Goal: Transaction & Acquisition: Purchase product/service

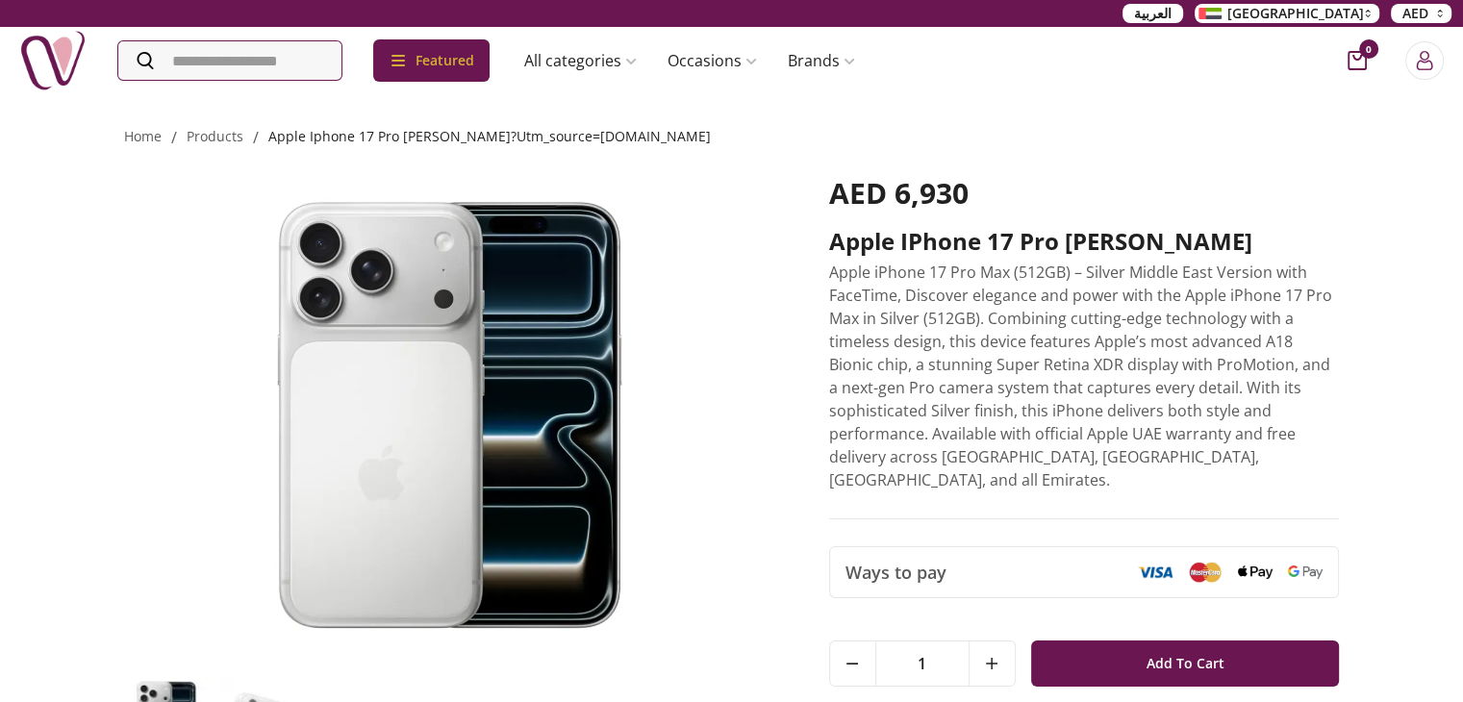
click at [354, 141] on link "apple iphone 17 pro [PERSON_NAME]?utm_source=[DOMAIN_NAME]" at bounding box center [489, 136] width 443 height 18
click at [222, 132] on link "products" at bounding box center [215, 136] width 57 height 18
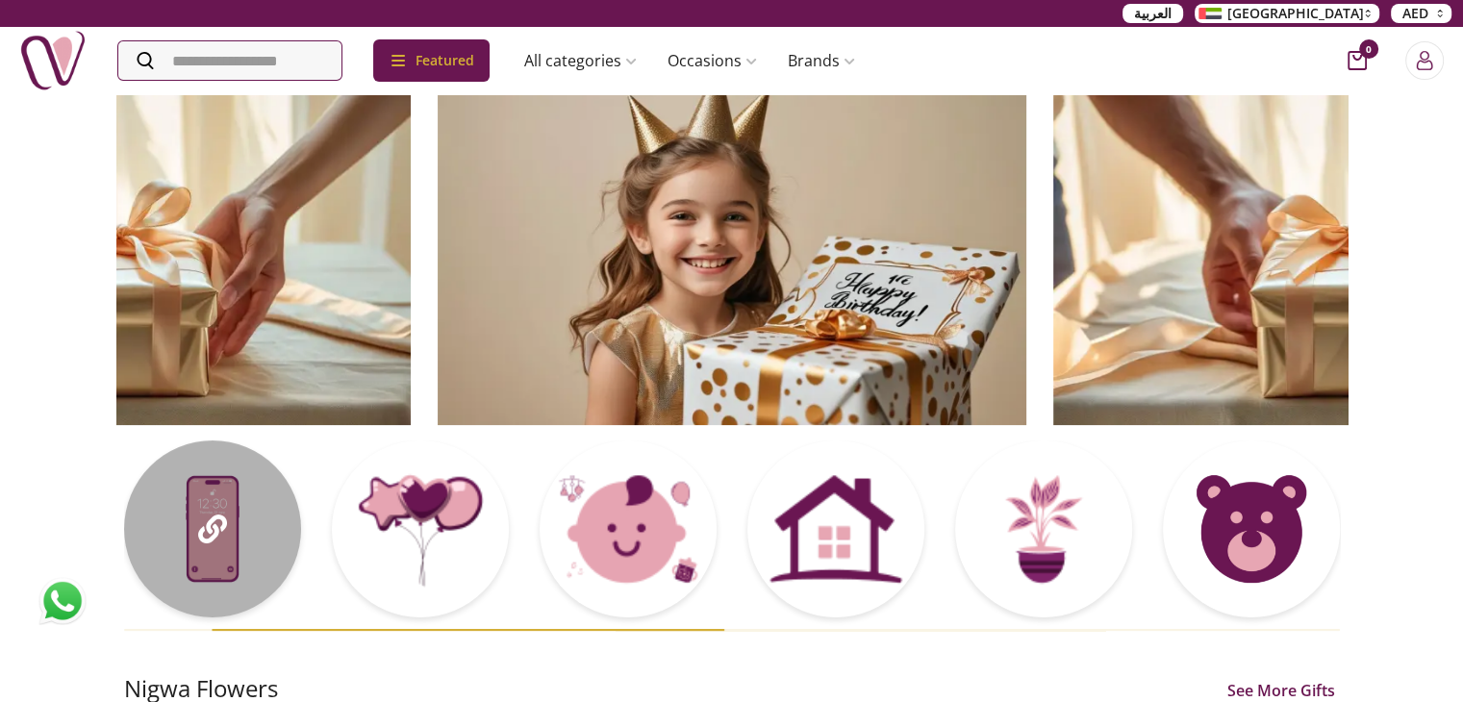
click at [410, 559] on div at bounding box center [420, 529] width 177 height 177
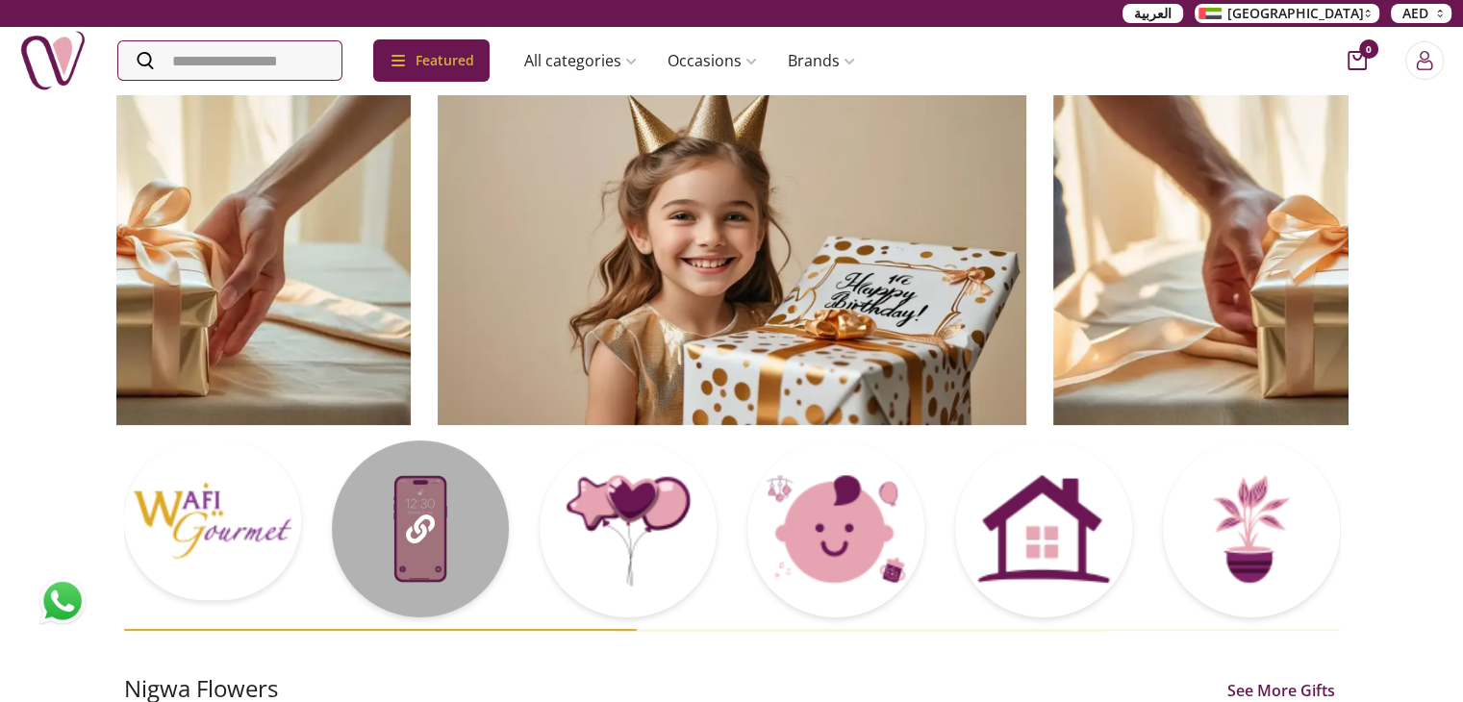
click at [361, 511] on div at bounding box center [420, 529] width 177 height 177
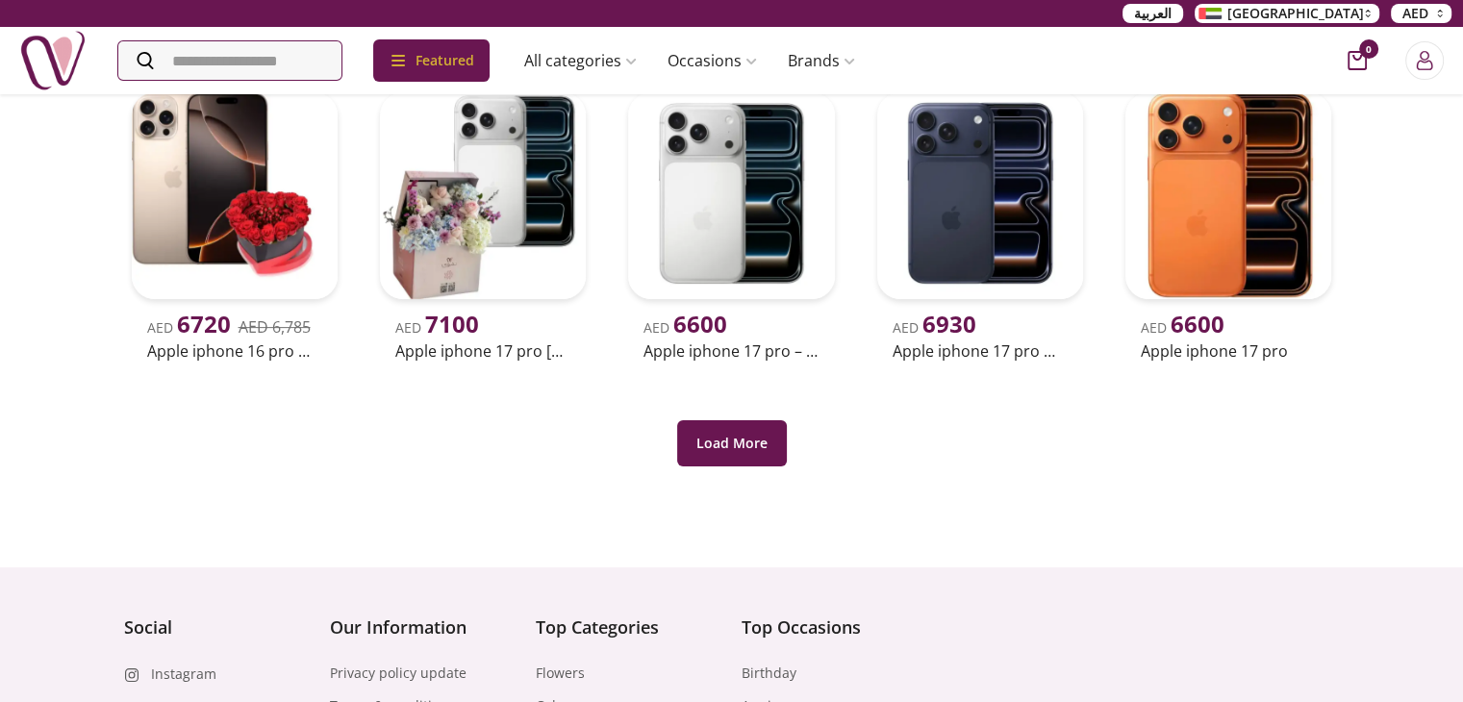
scroll to position [591, 0]
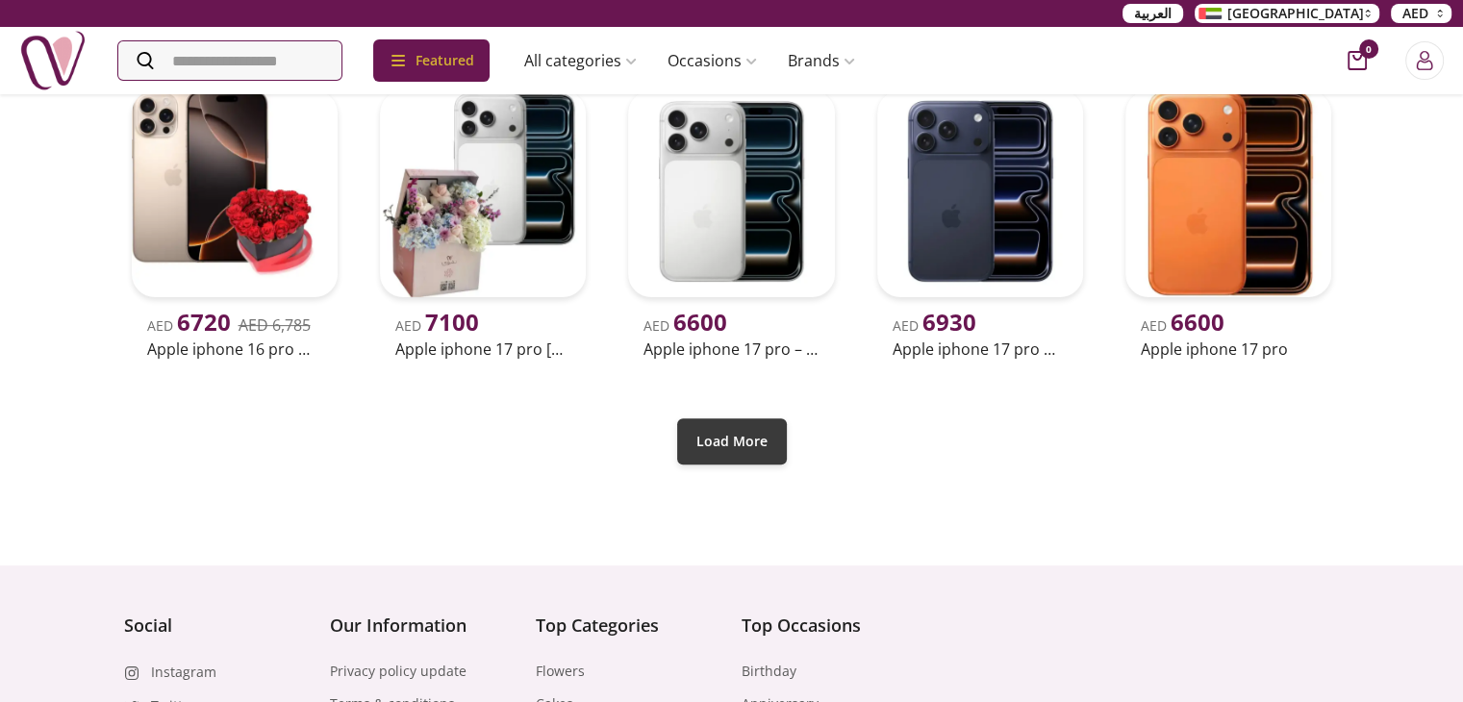
click at [729, 459] on button "Load More" at bounding box center [732, 442] width 110 height 46
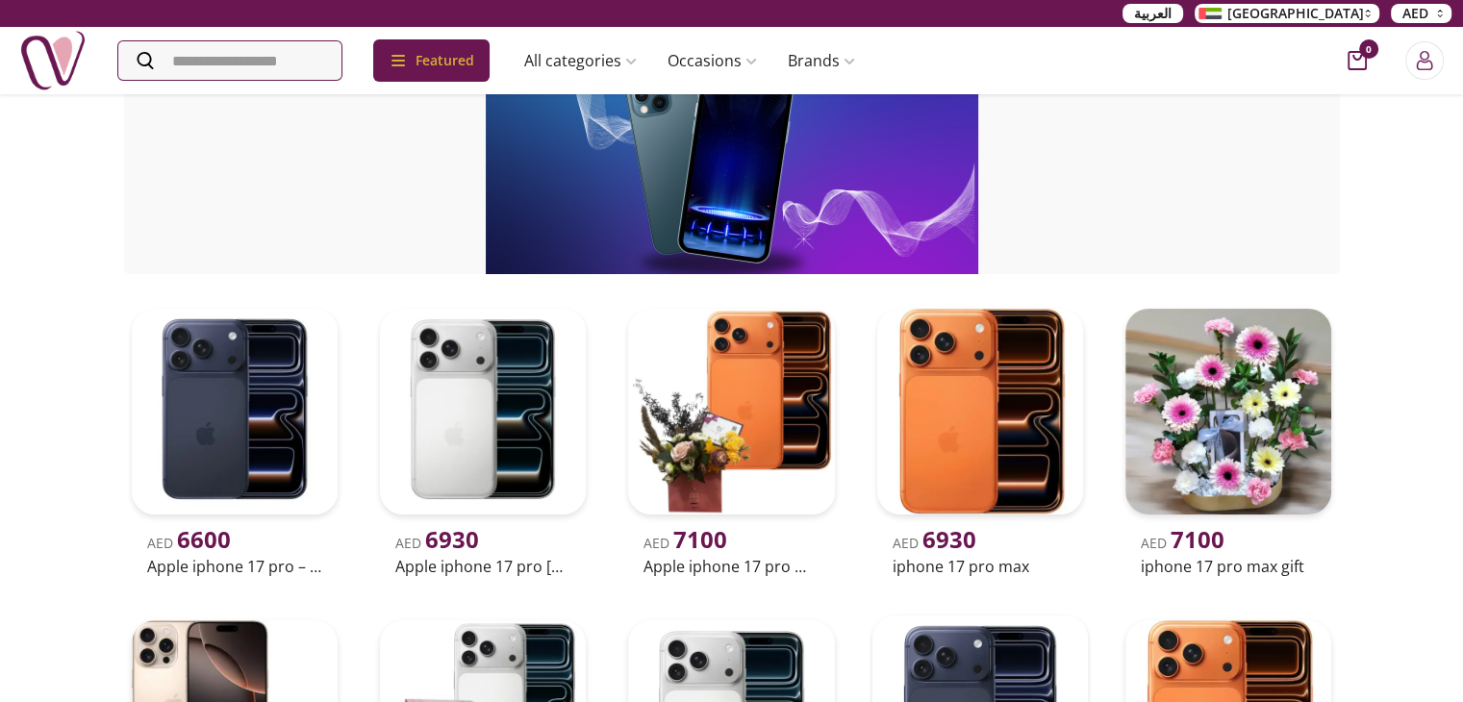
scroll to position [73, 0]
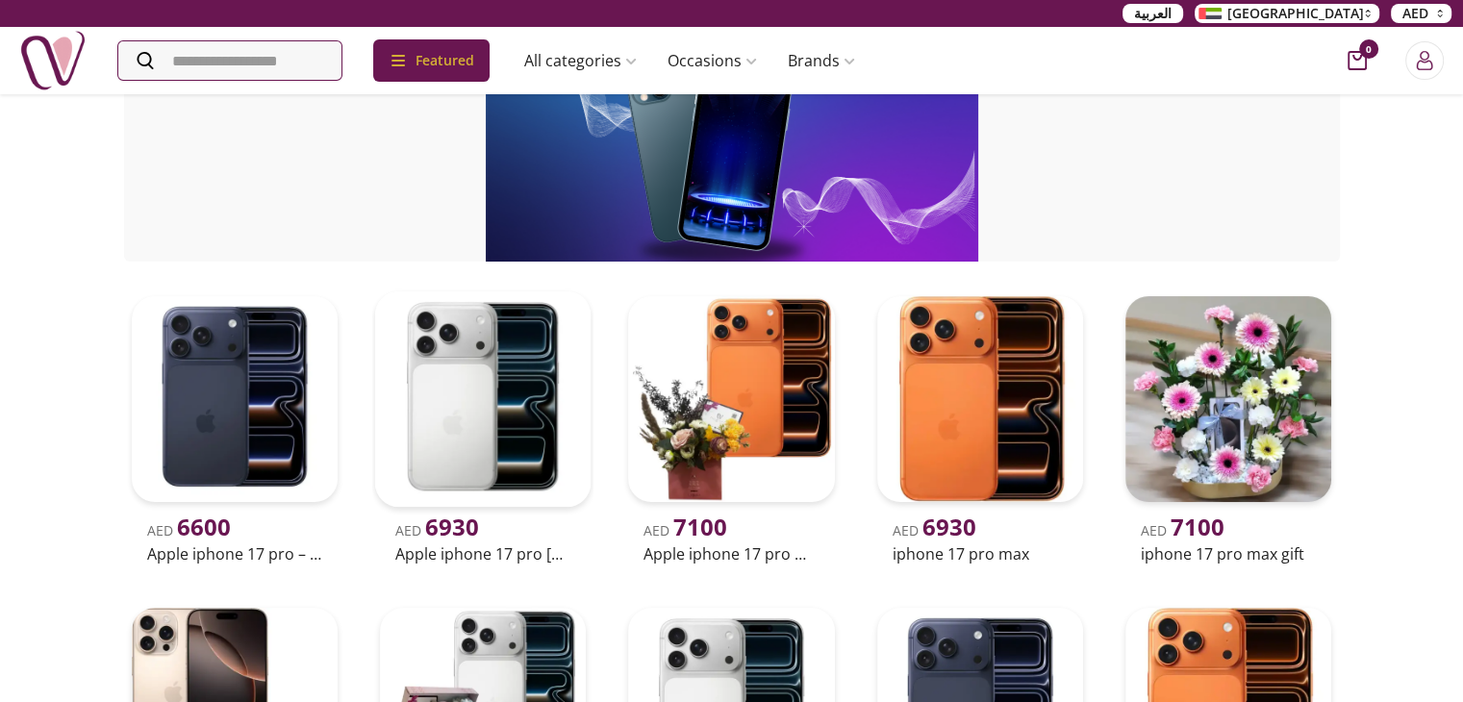
click at [459, 424] on img at bounding box center [483, 400] width 216 height 216
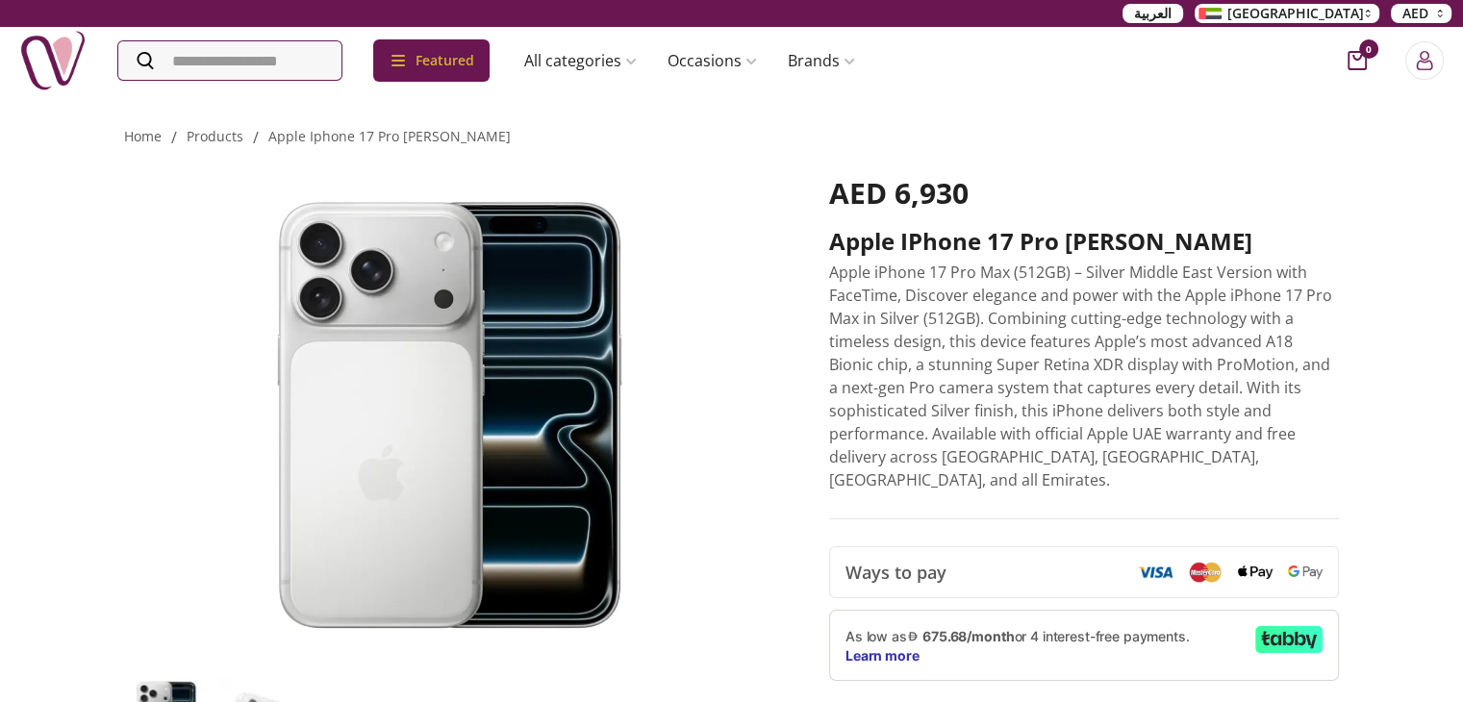
click at [1023, 270] on p "Apple iPhone 17 Pro Max (512GB) – Silver Middle East Version with FaceTime, Dis…" at bounding box center [1084, 376] width 511 height 231
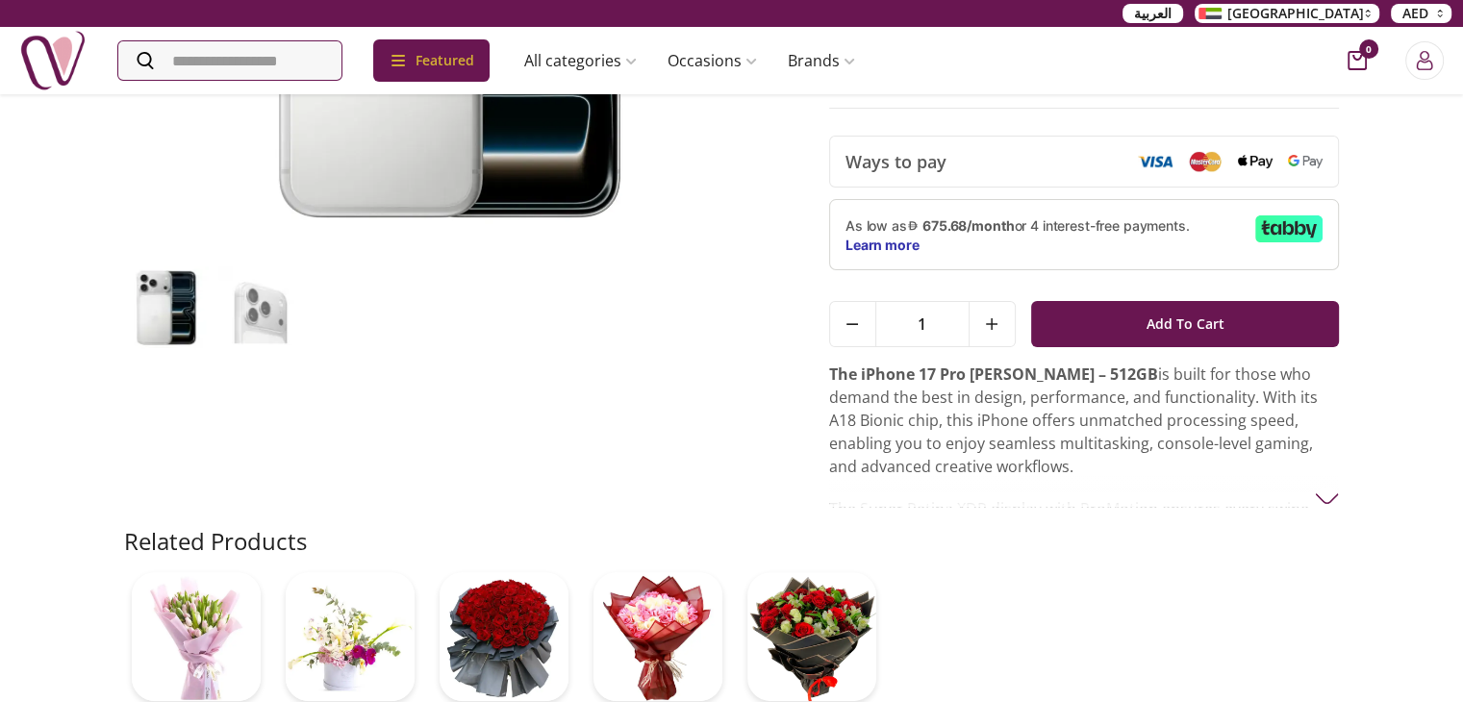
scroll to position [412, 0]
